Goal: Register for event/course

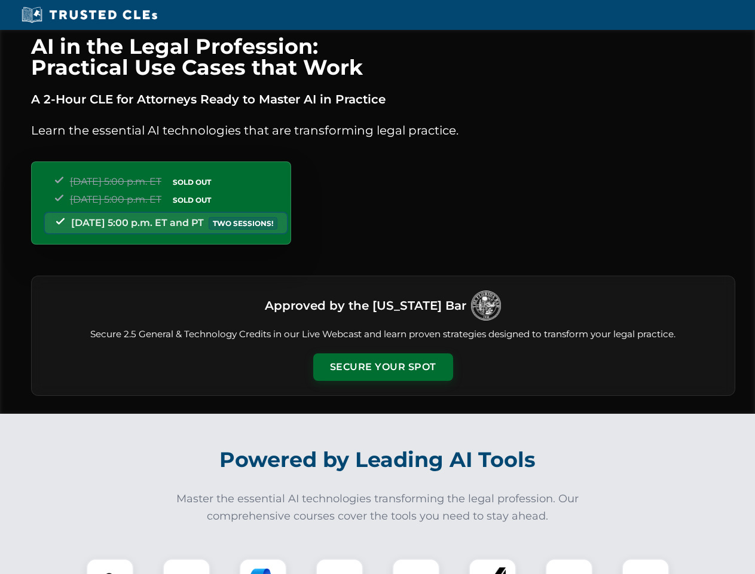
click at [383, 367] on button "Secure Your Spot" at bounding box center [383, 368] width 140 height 28
click at [110, 566] on img at bounding box center [110, 582] width 35 height 35
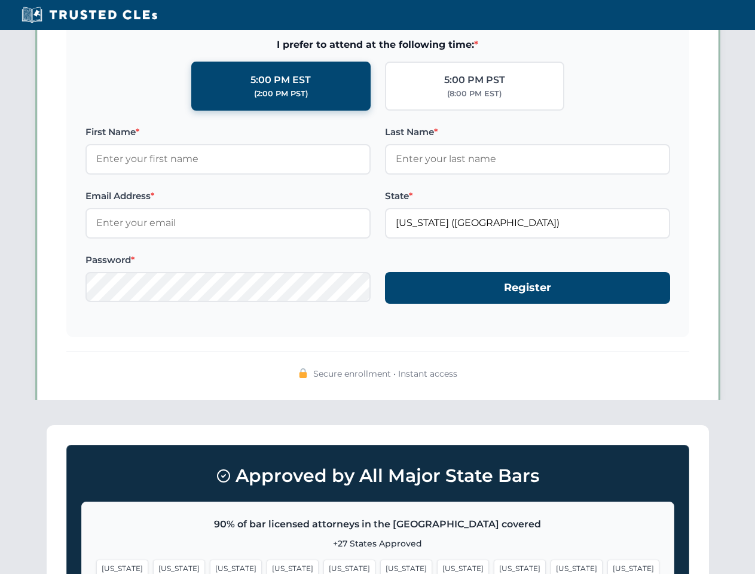
click at [437, 566] on span "[US_STATE]" at bounding box center [463, 568] width 52 height 17
click at [551, 566] on span "[US_STATE]" at bounding box center [577, 568] width 52 height 17
